Goal: Find specific page/section: Find specific page/section

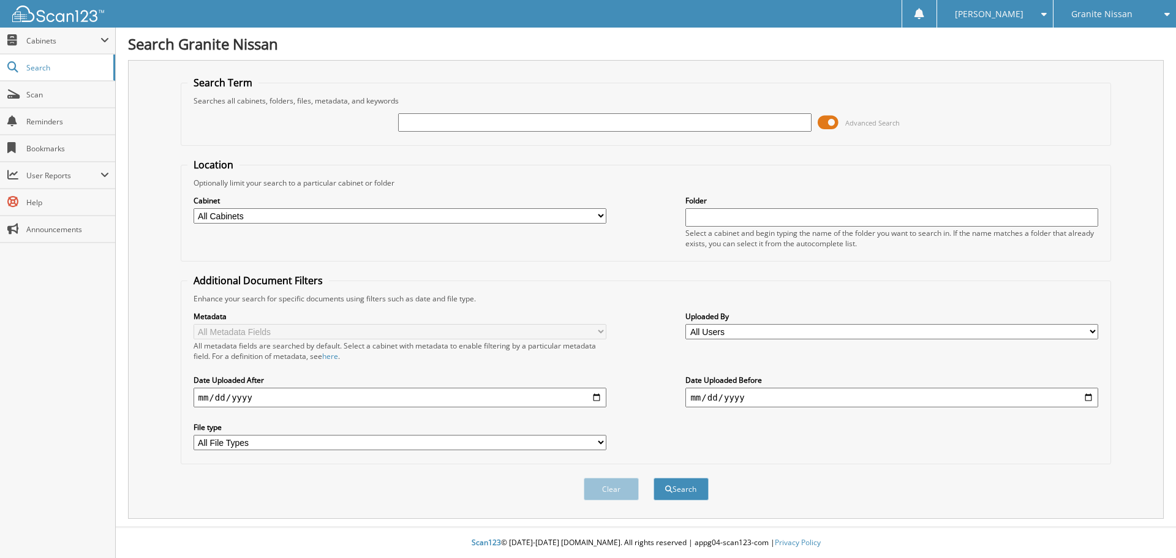
click at [432, 119] on input "text" at bounding box center [604, 122] width 413 height 18
type input "NA50981"
click at [694, 487] on button "Search" at bounding box center [681, 489] width 55 height 23
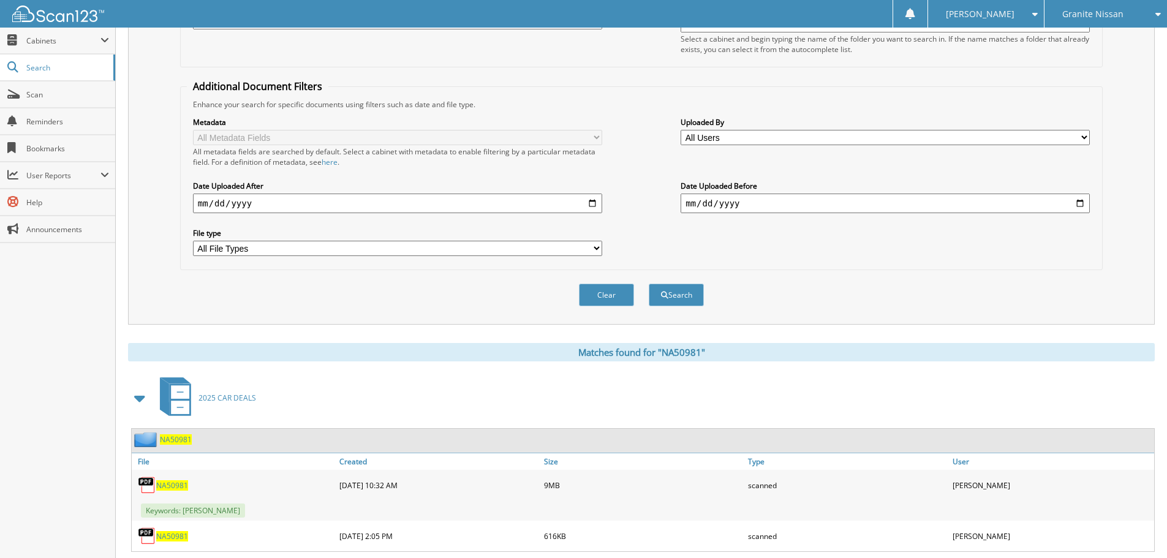
scroll to position [368, 0]
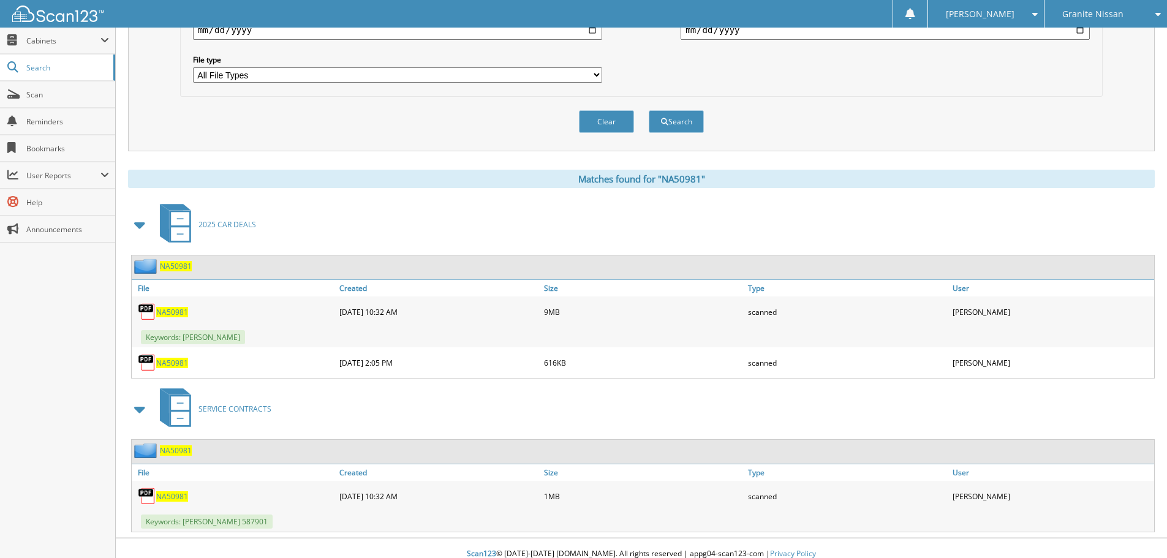
click at [169, 312] on span "NA50981" at bounding box center [172, 312] width 32 height 10
click at [176, 365] on span "NA50981" at bounding box center [172, 363] width 32 height 10
drag, startPoint x: 175, startPoint y: 497, endPoint x: 240, endPoint y: 491, distance: 64.6
click at [175, 497] on span "NA50981" at bounding box center [172, 496] width 32 height 10
click at [34, 96] on span "Scan" at bounding box center [67, 94] width 83 height 10
